Goal: Transaction & Acquisition: Download file/media

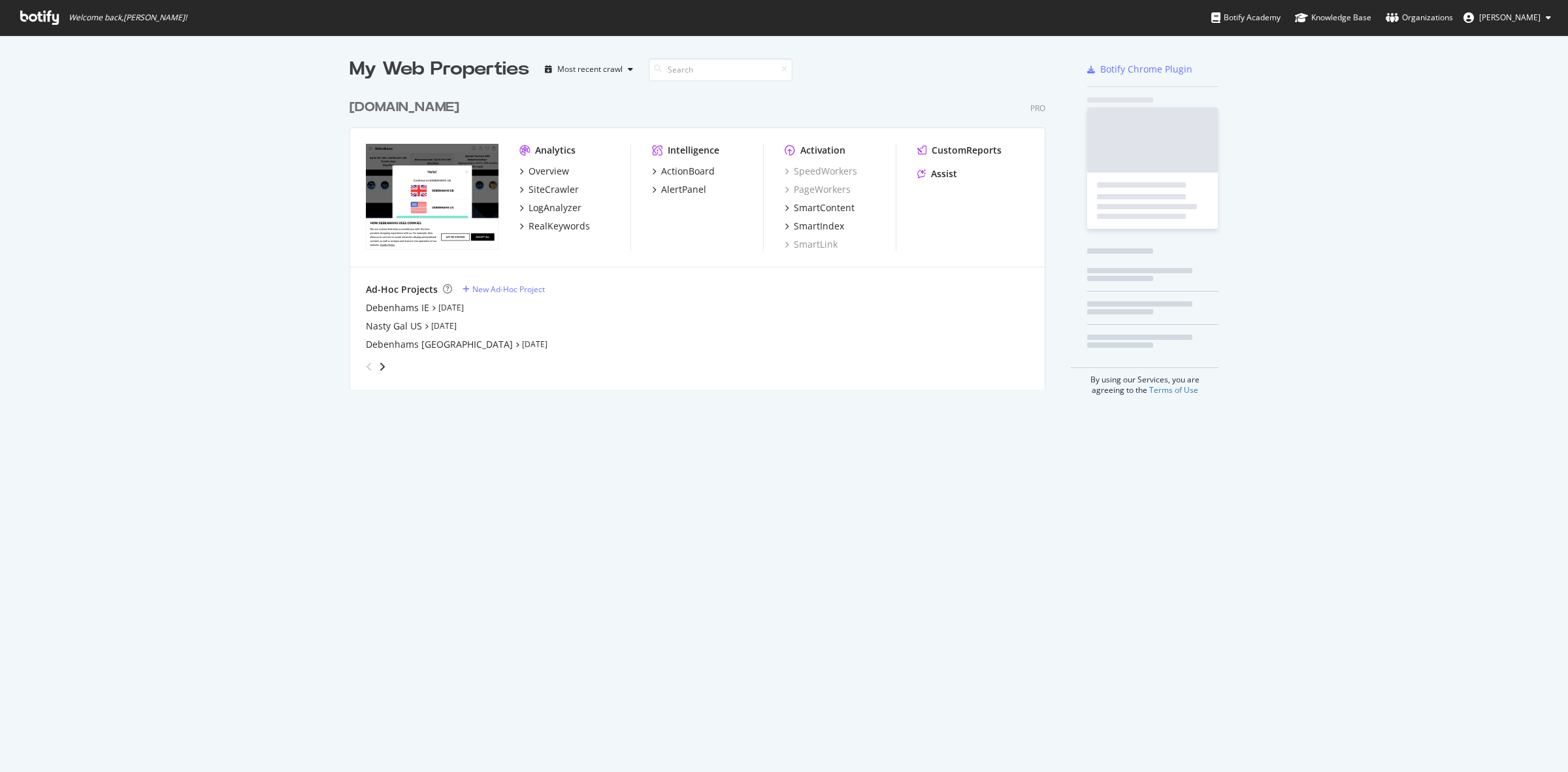
scroll to position [759, 1543]
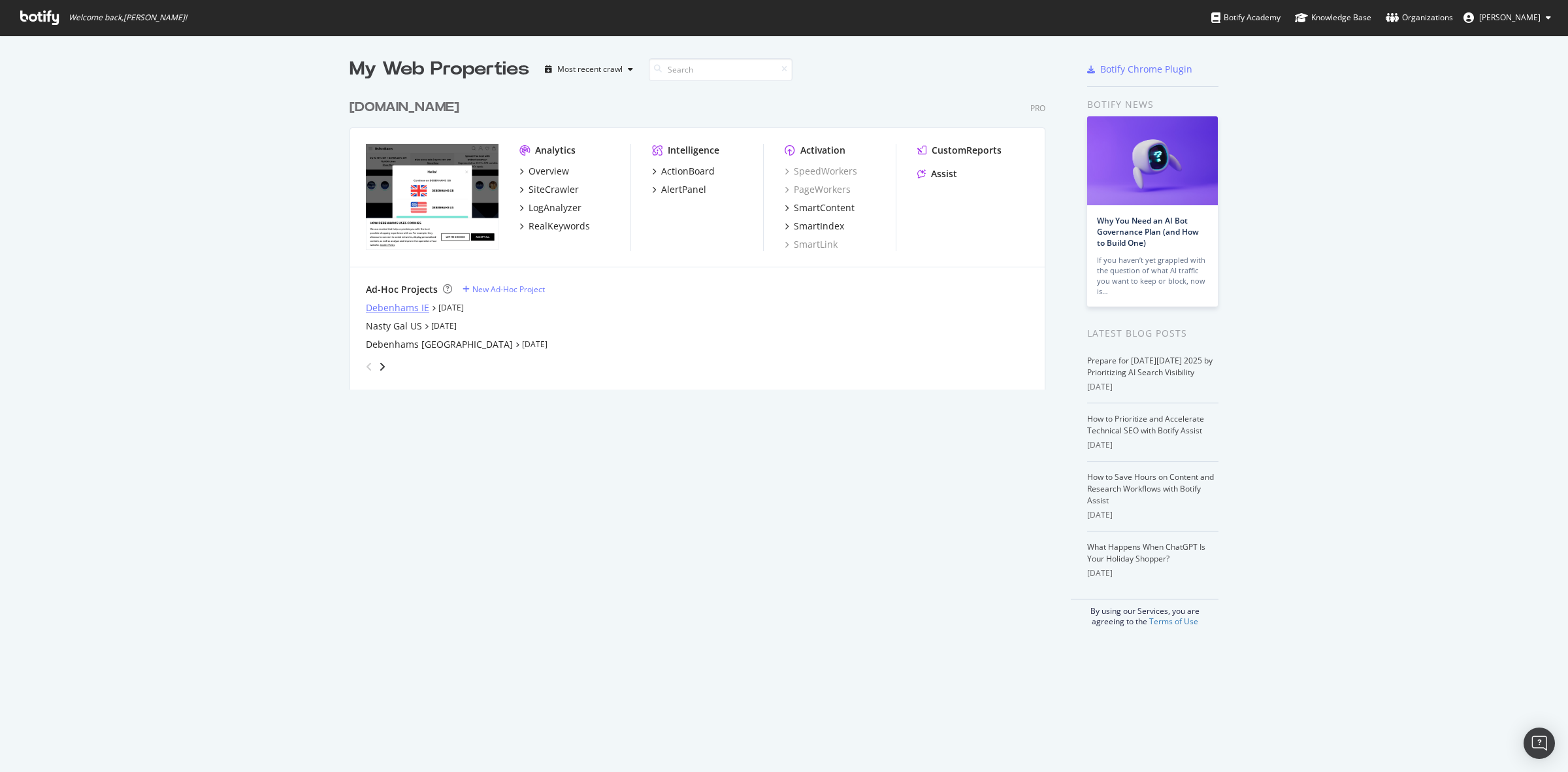
click at [392, 306] on div "Debenhams IE" at bounding box center [398, 307] width 63 height 13
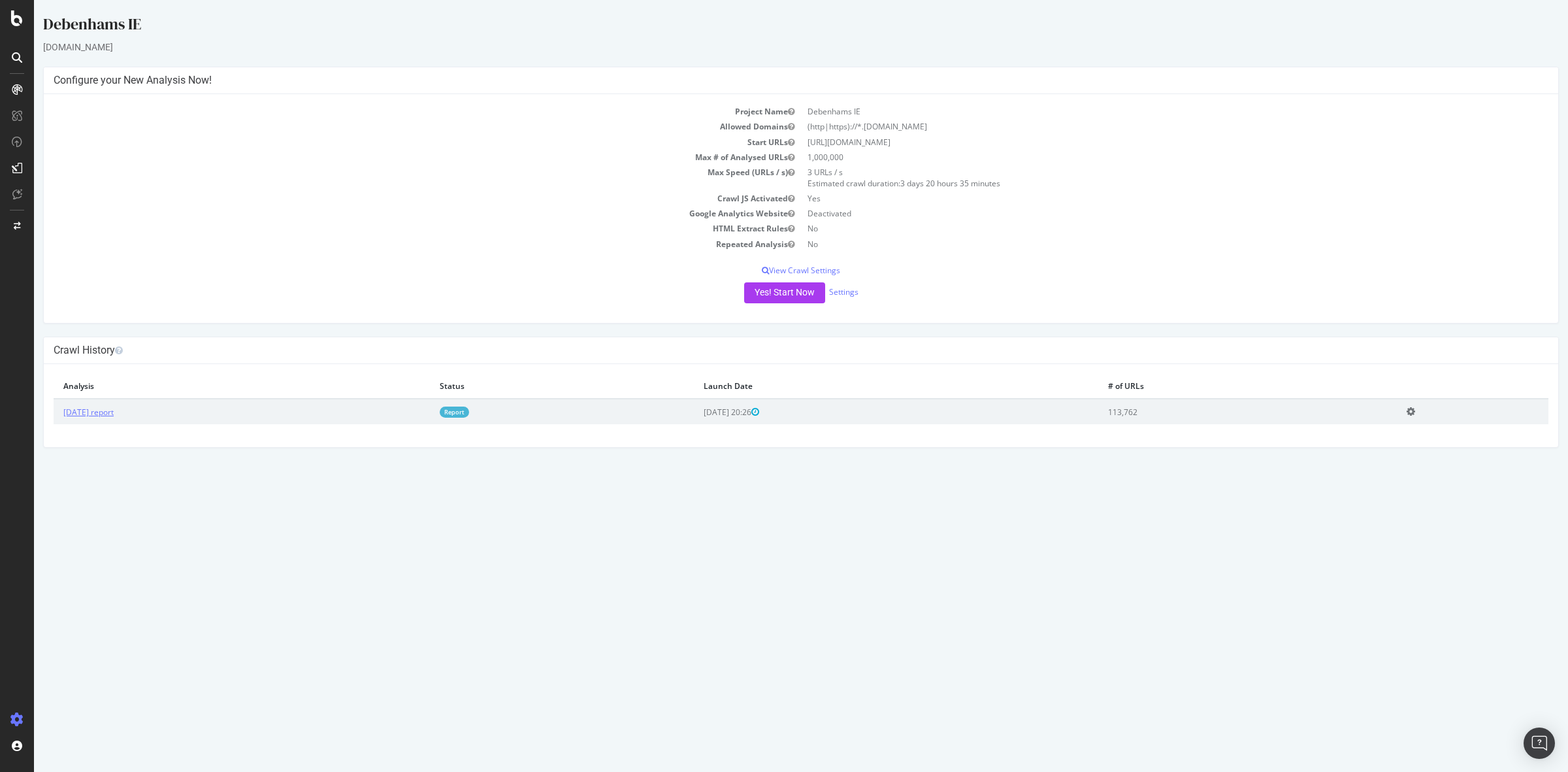
click at [121, 417] on td "[DATE] report" at bounding box center [242, 412] width 376 height 26
click at [114, 407] on link "[DATE] report" at bounding box center [88, 412] width 50 height 11
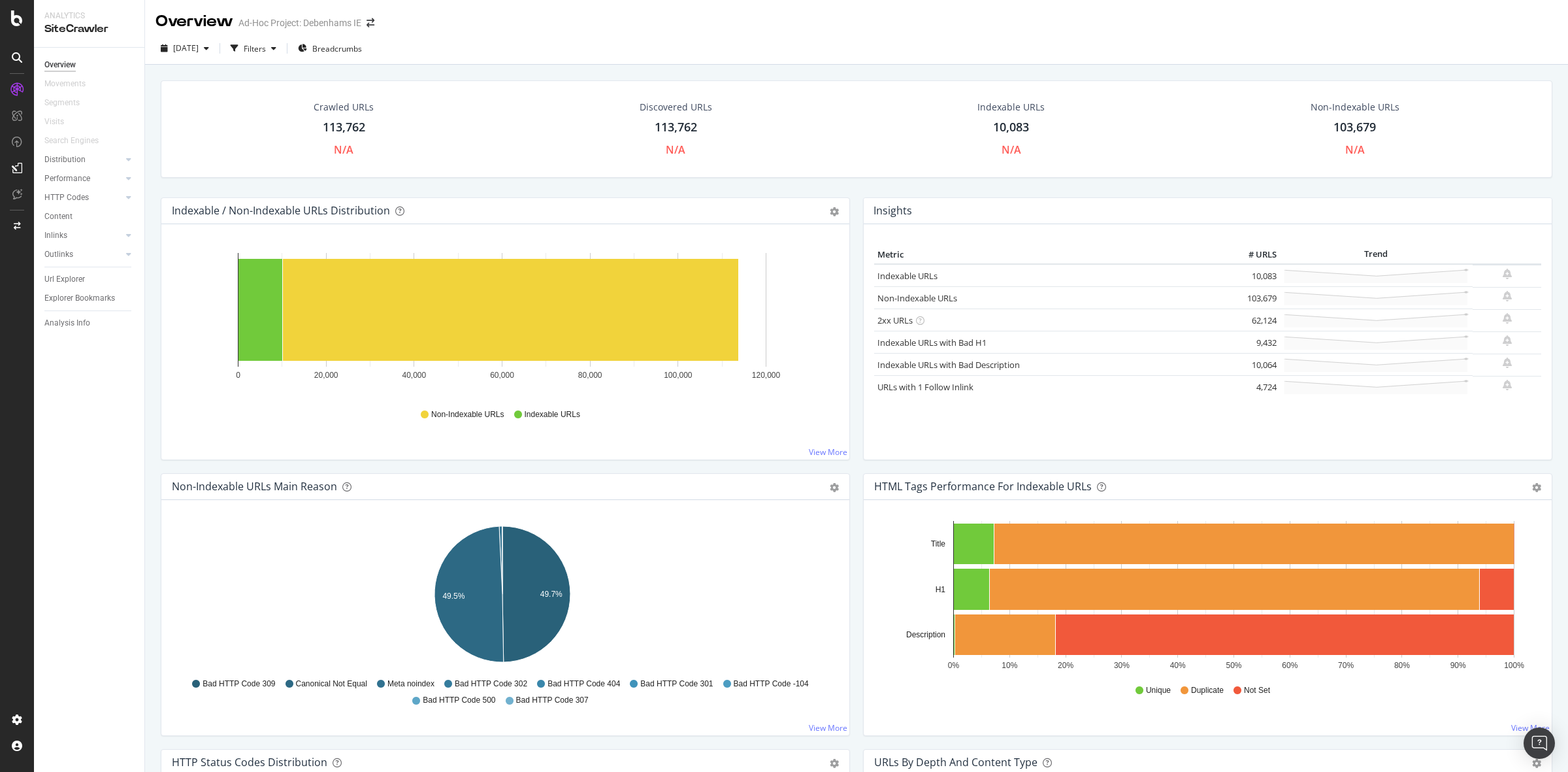
click at [340, 125] on div "113,762" at bounding box center [344, 128] width 43 height 17
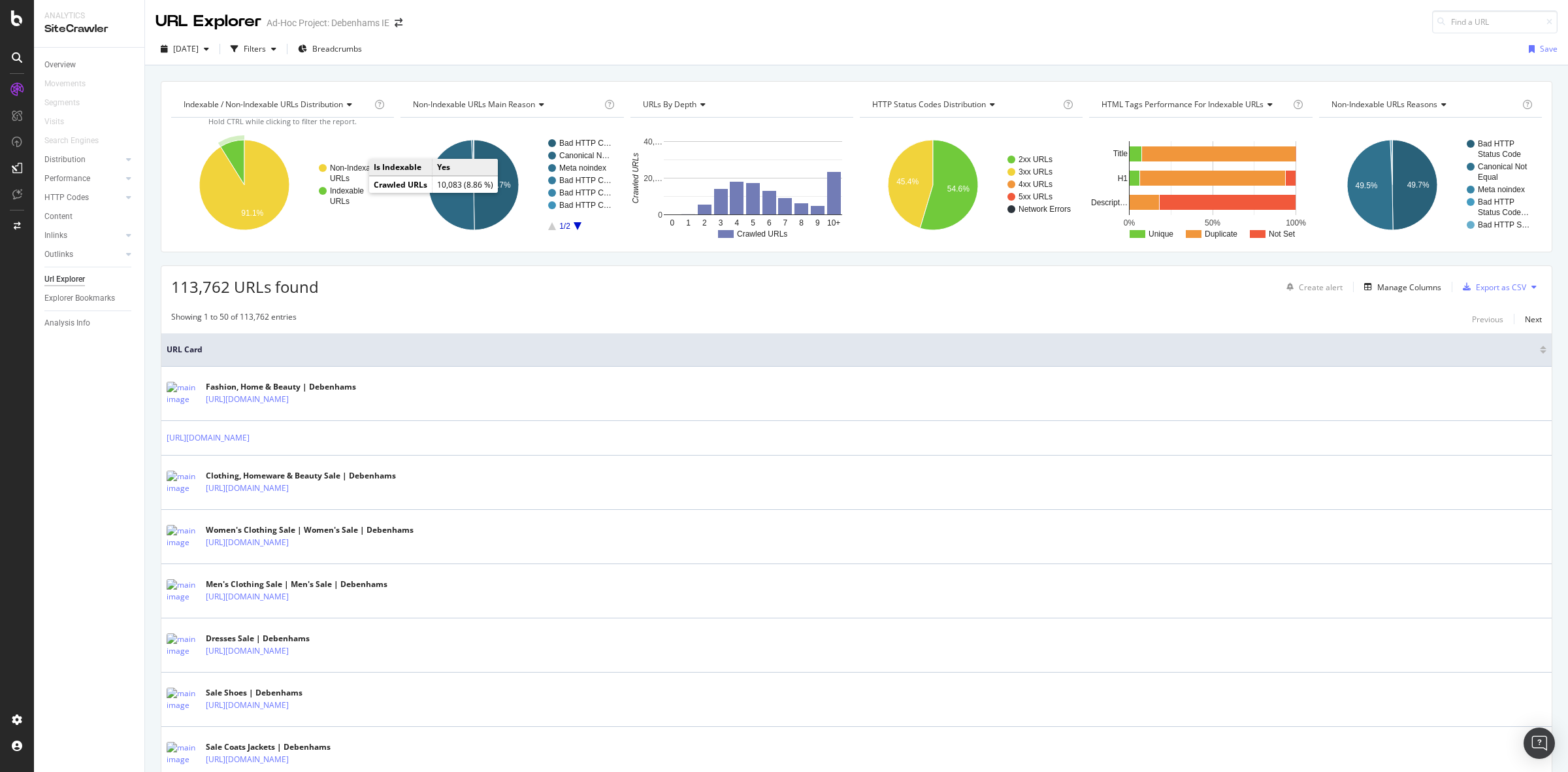
click at [350, 195] on text "Indexable" at bounding box center [347, 191] width 34 height 9
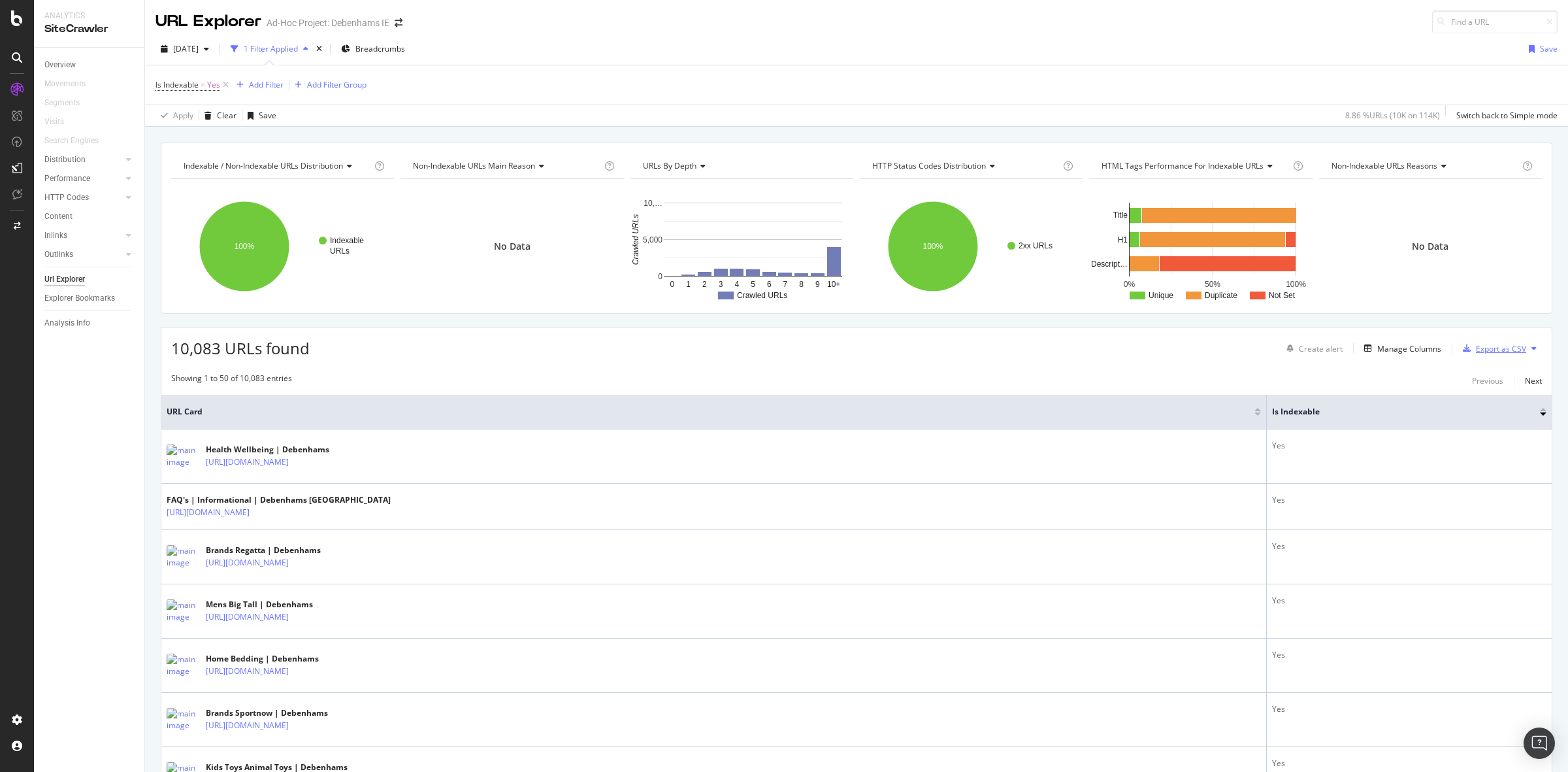
click at [1491, 357] on div "Export as CSV" at bounding box center [1492, 348] width 68 height 20
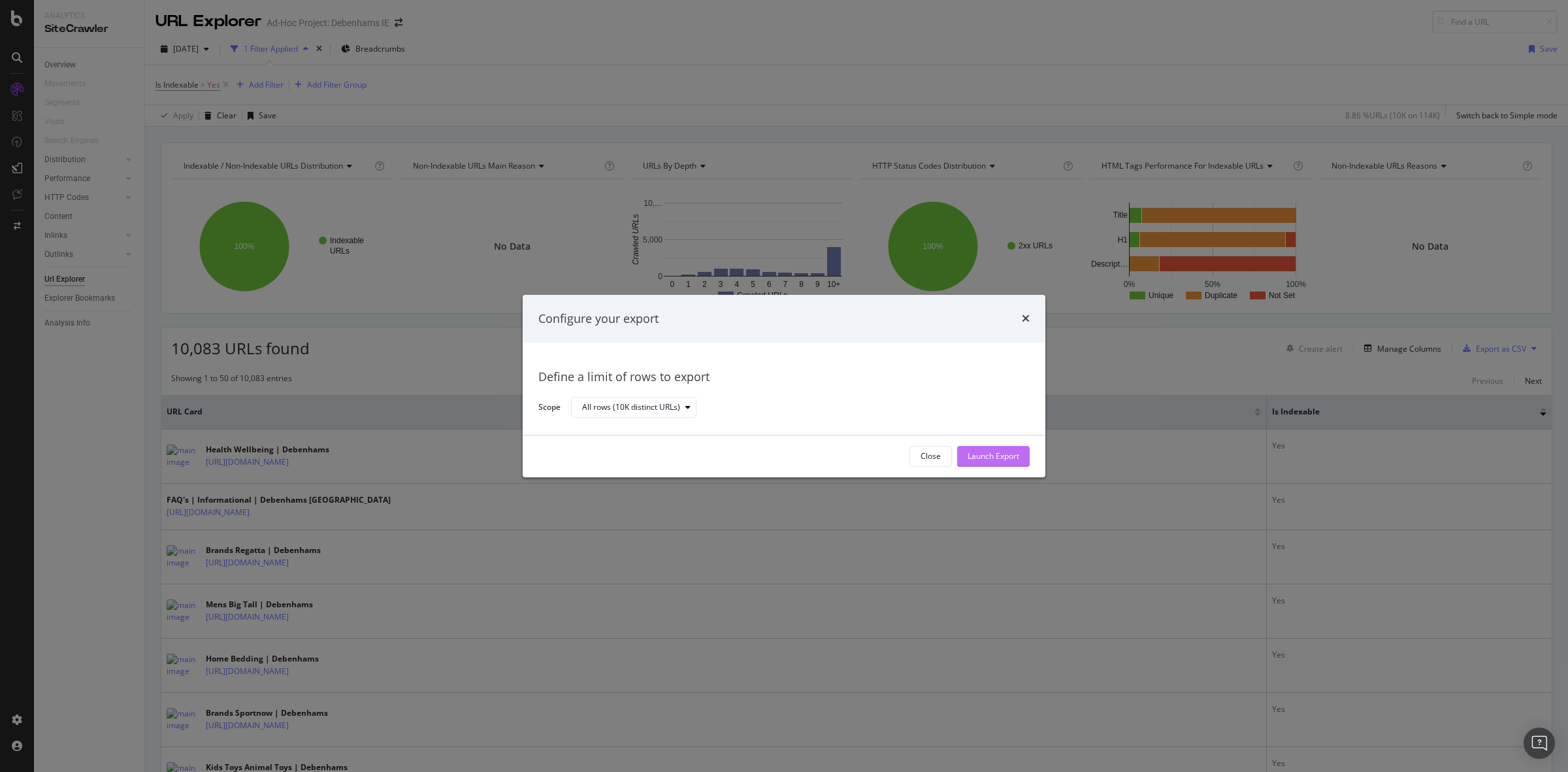
click at [1009, 451] on div "Launch Export" at bounding box center [993, 456] width 51 height 11
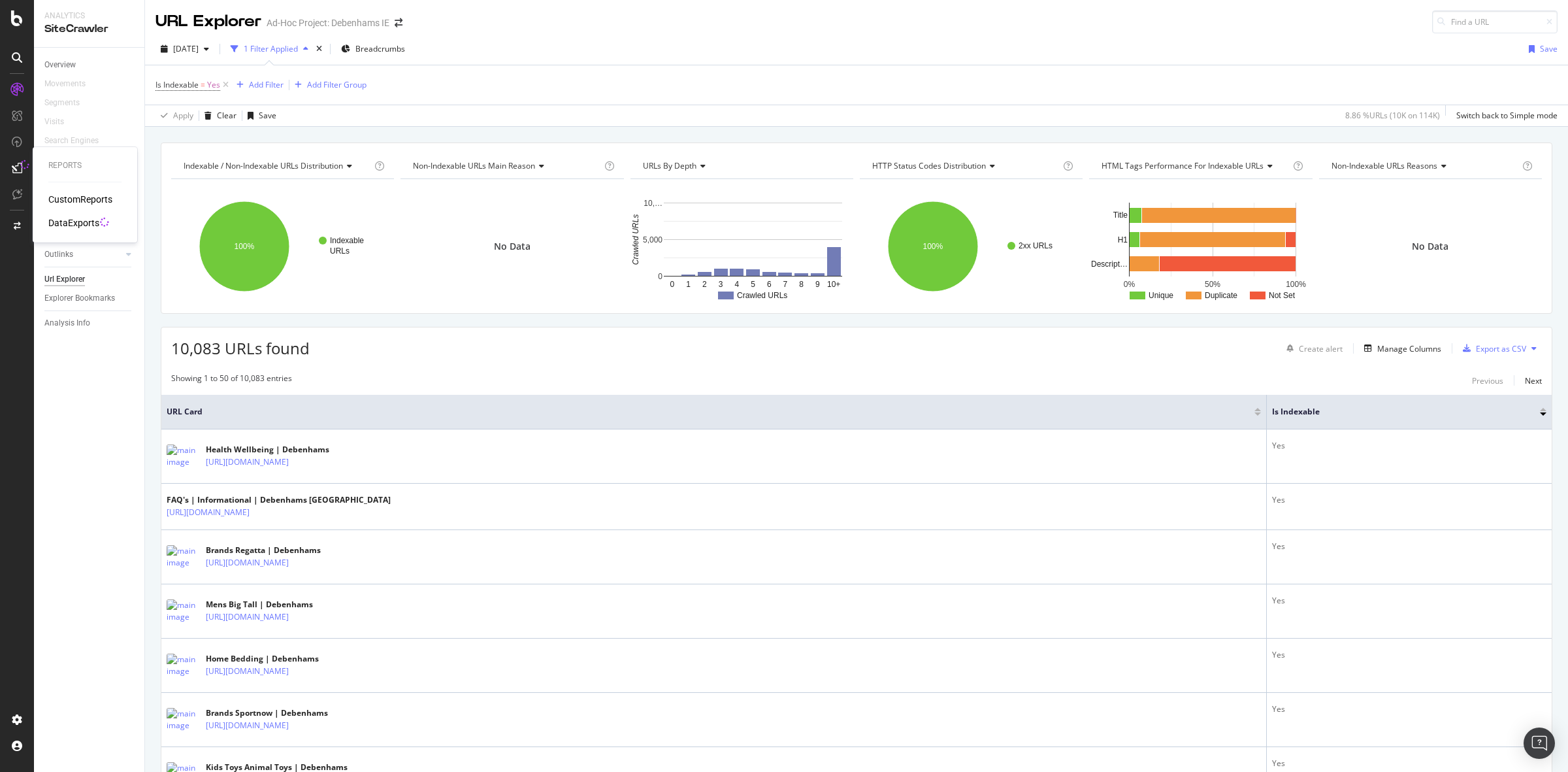
click at [9, 164] on div at bounding box center [17, 168] width 21 height 21
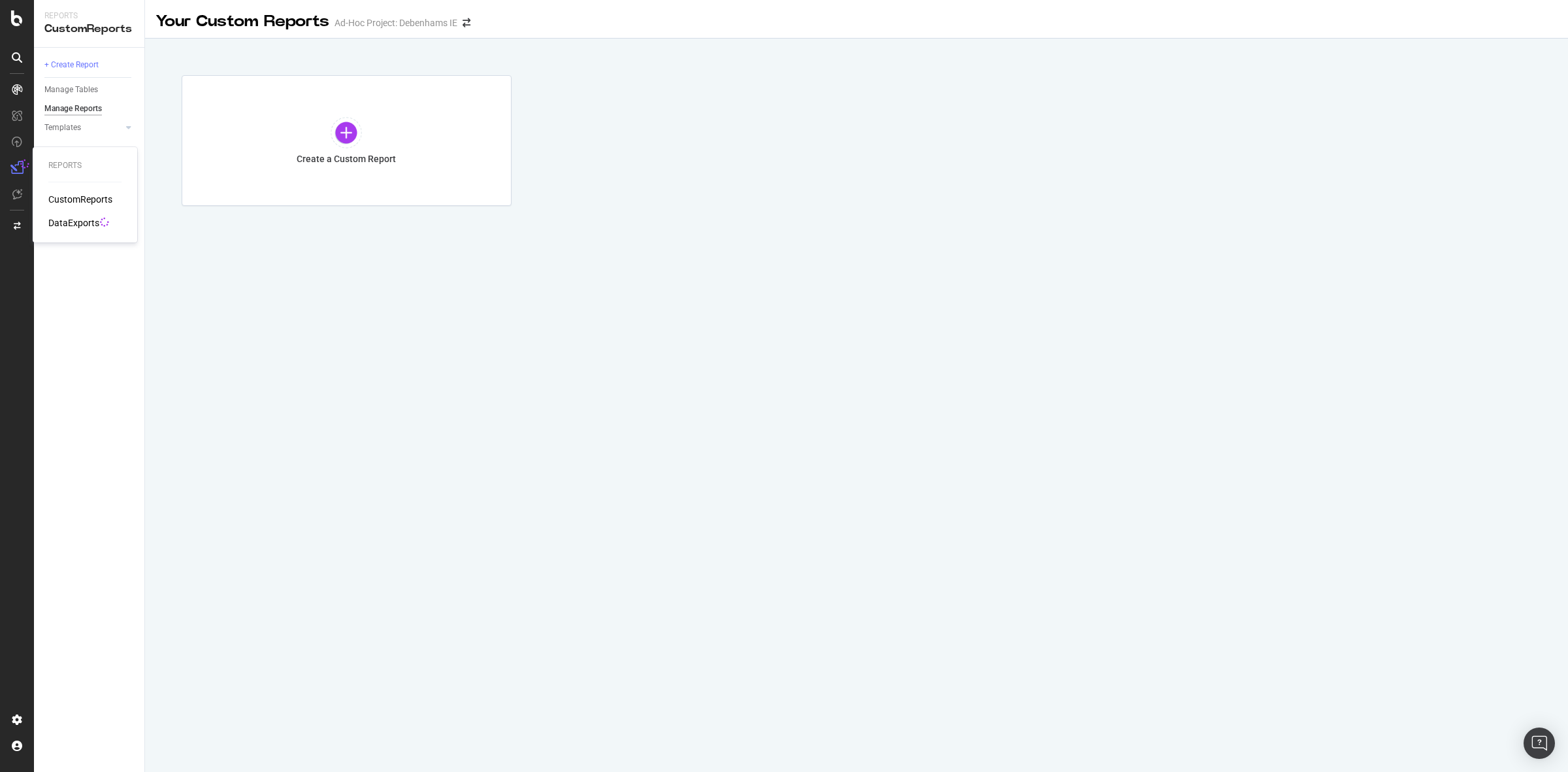
click at [79, 220] on div "DataExports" at bounding box center [74, 223] width 51 height 13
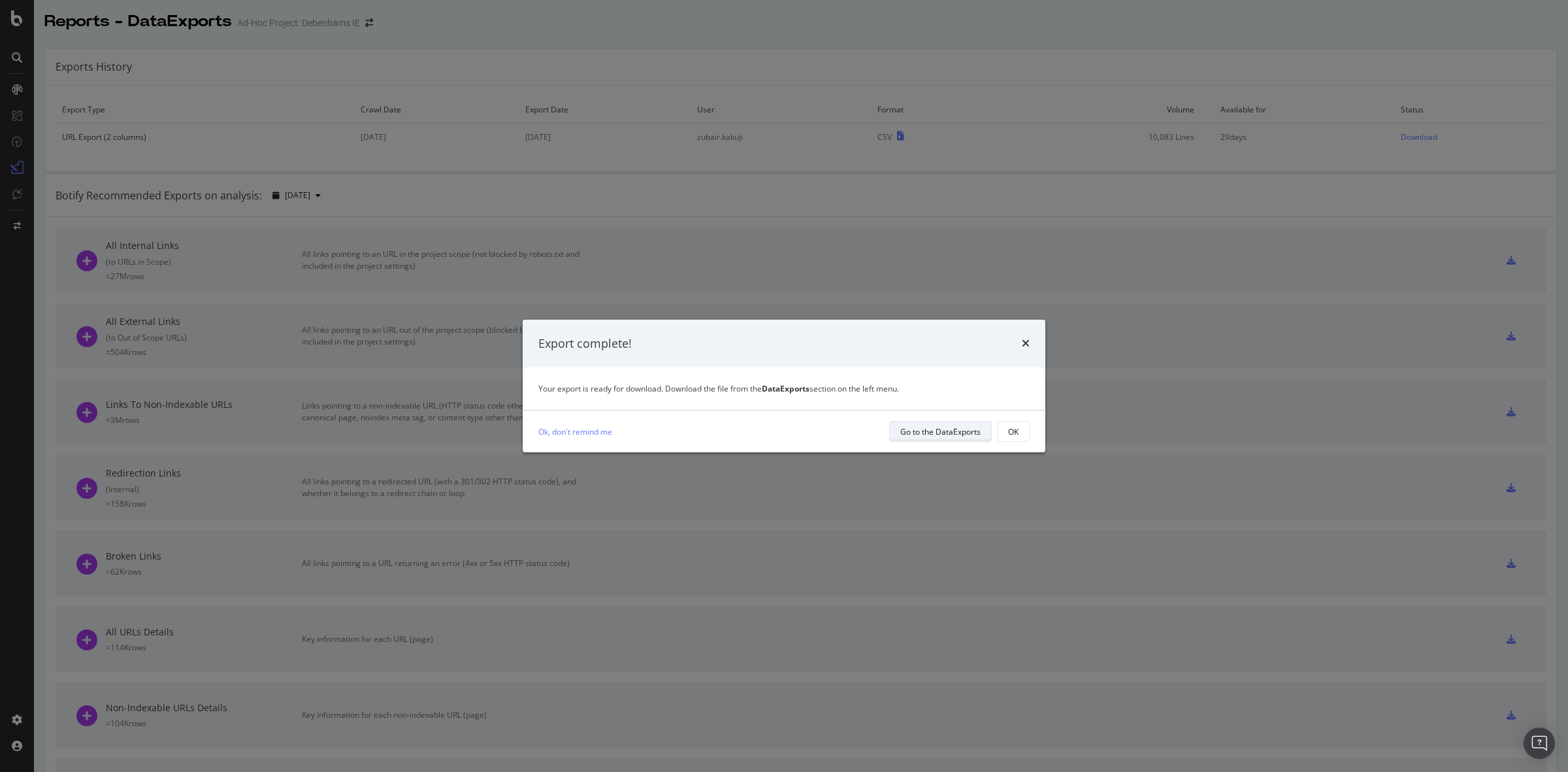
click at [944, 431] on div "Go to the DataExports" at bounding box center [940, 431] width 80 height 11
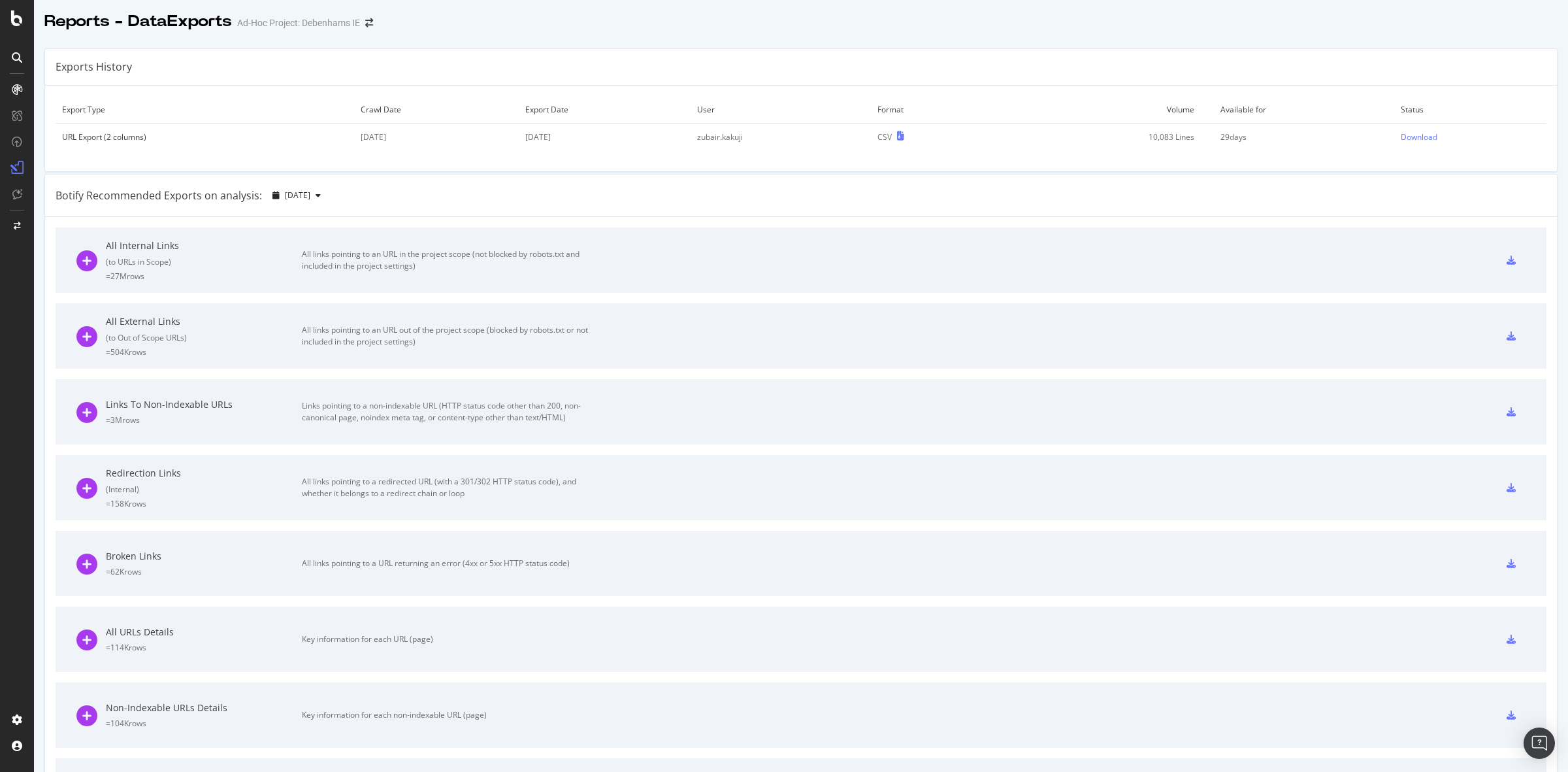
click at [1103, 13] on div "Reports - DataExports Ad-Hoc Project: Debenhams IE" at bounding box center [801, 16] width 1534 height 33
click at [1413, 135] on div "Download" at bounding box center [1418, 137] width 37 height 11
